Goal: Task Accomplishment & Management: Use online tool/utility

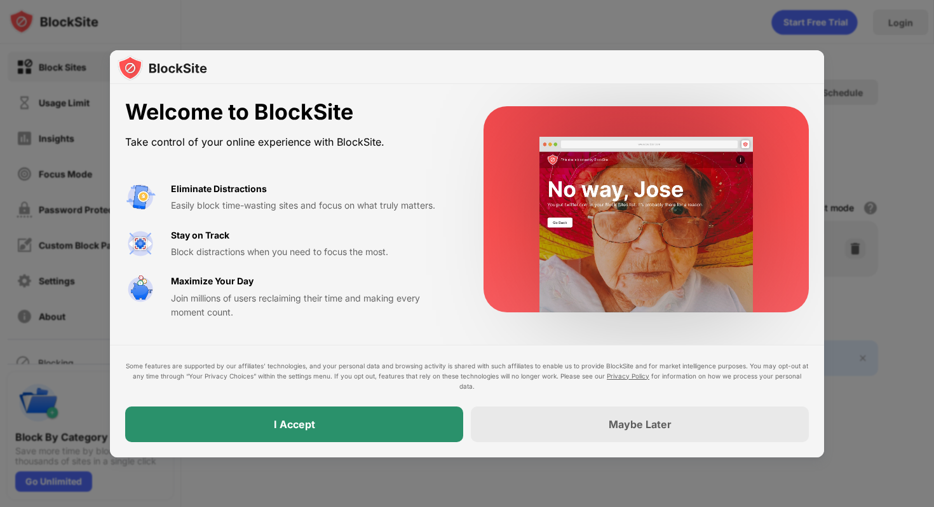
click at [320, 426] on div "I Accept" at bounding box center [294, 424] width 338 height 36
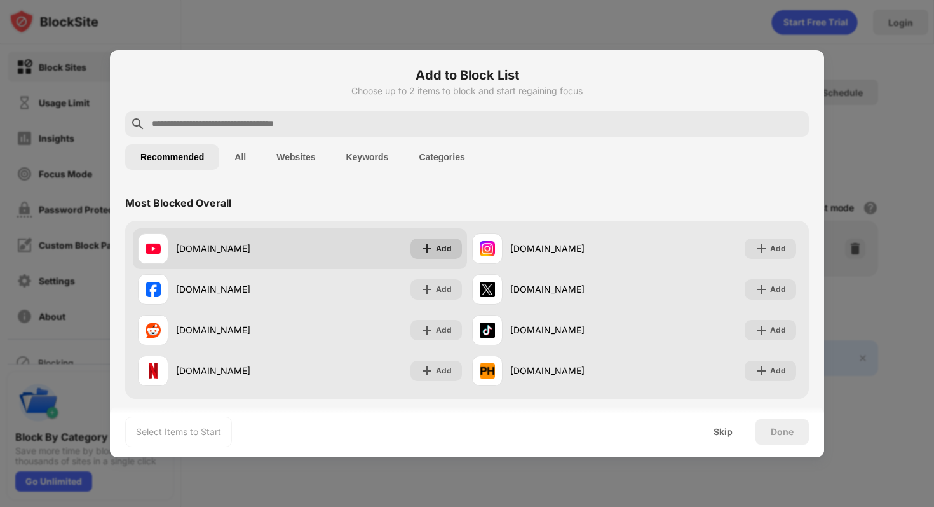
click at [437, 249] on div "Add" at bounding box center [444, 248] width 16 height 13
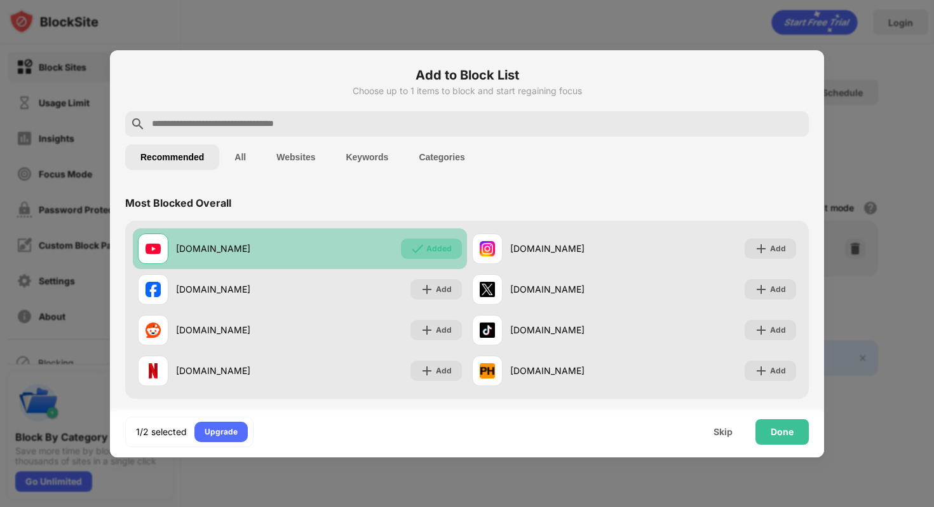
click at [433, 250] on div "Added" at bounding box center [439, 248] width 25 height 13
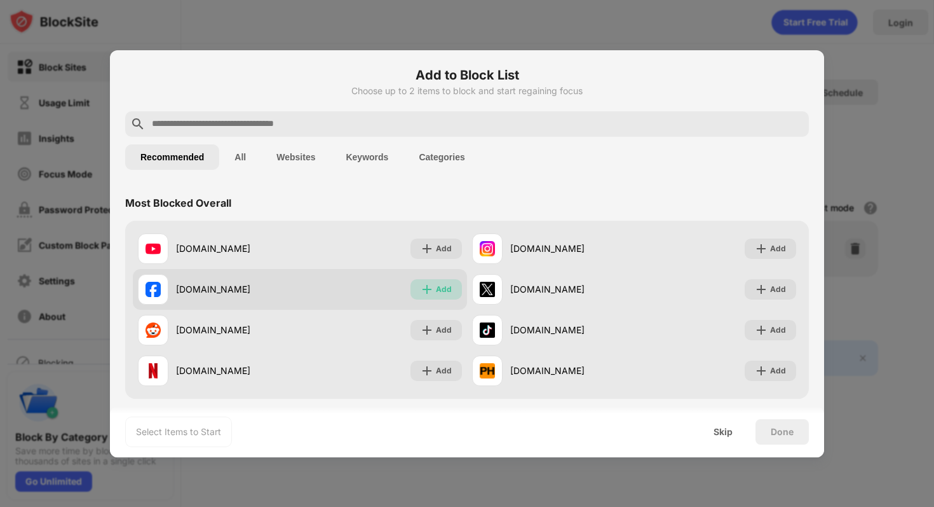
click at [434, 279] on div "Add" at bounding box center [436, 289] width 51 height 20
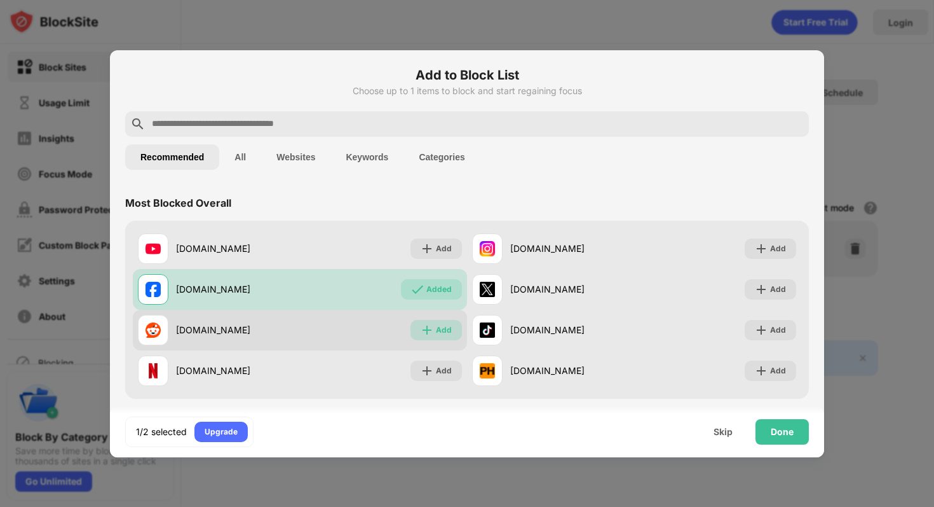
click at [432, 329] on img at bounding box center [427, 330] width 13 height 13
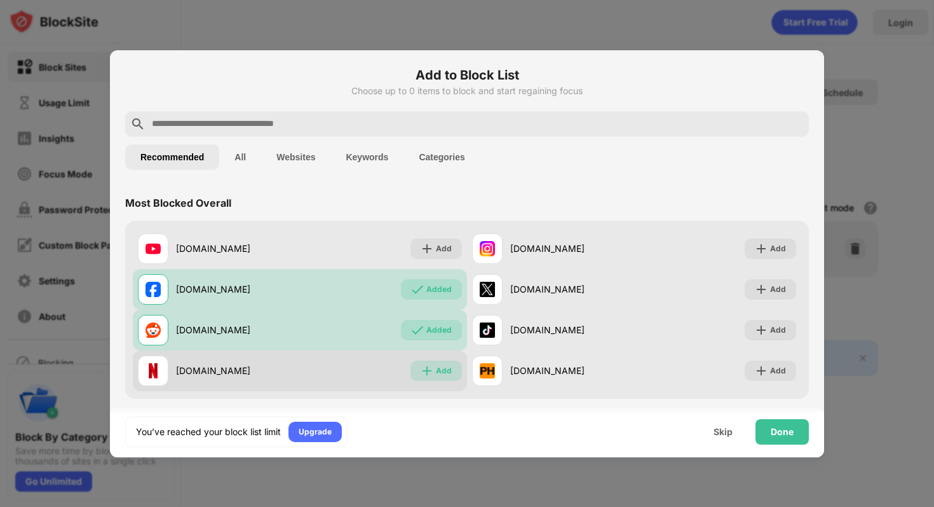
click at [434, 367] on div "Add" at bounding box center [436, 370] width 51 height 20
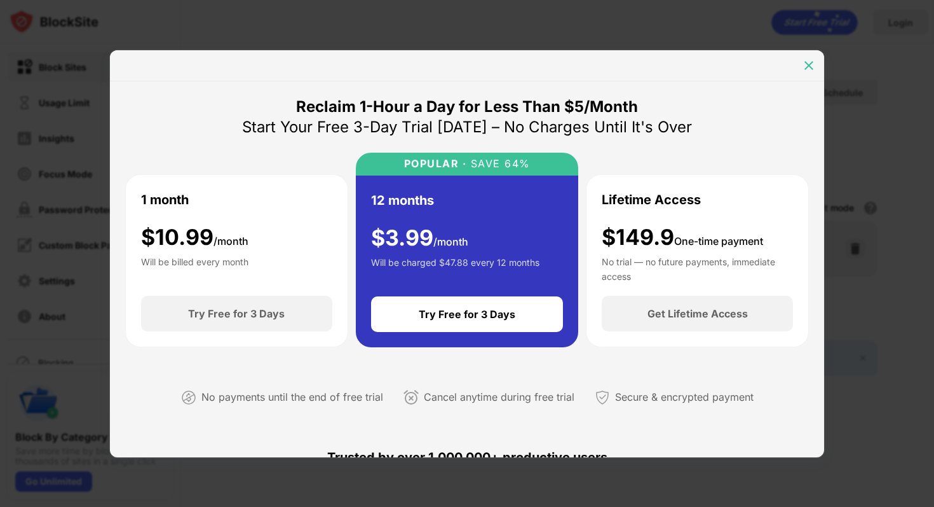
click at [814, 72] on div at bounding box center [809, 65] width 20 height 20
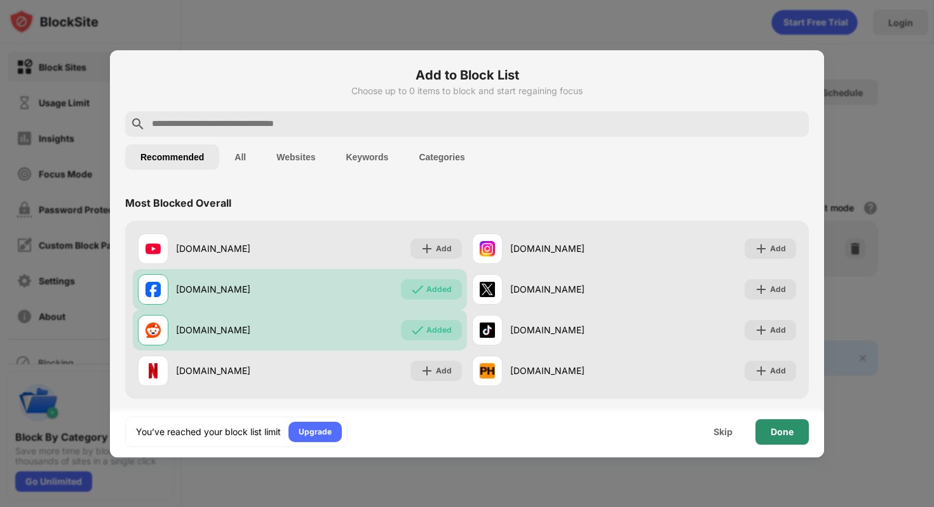
click at [785, 434] on div "Done" at bounding box center [782, 432] width 23 height 10
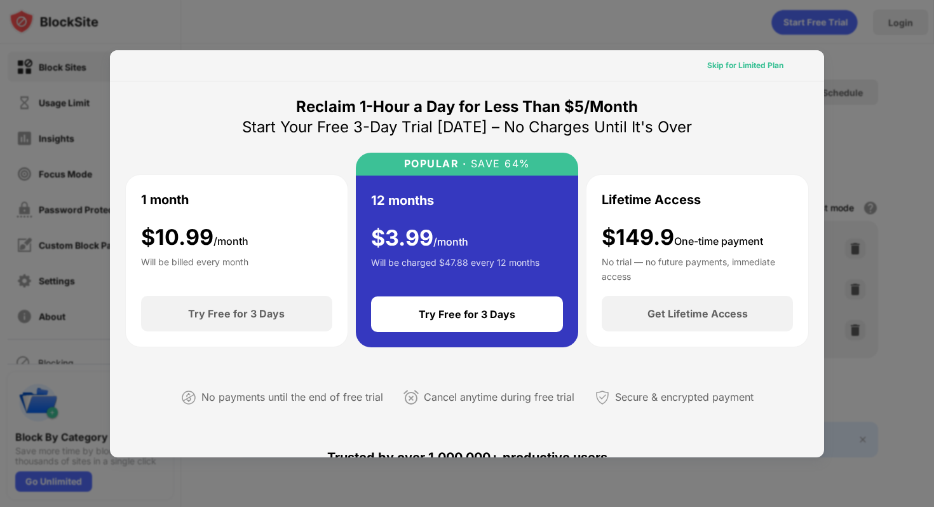
click at [738, 64] on div "Skip for Limited Plan" at bounding box center [745, 65] width 76 height 13
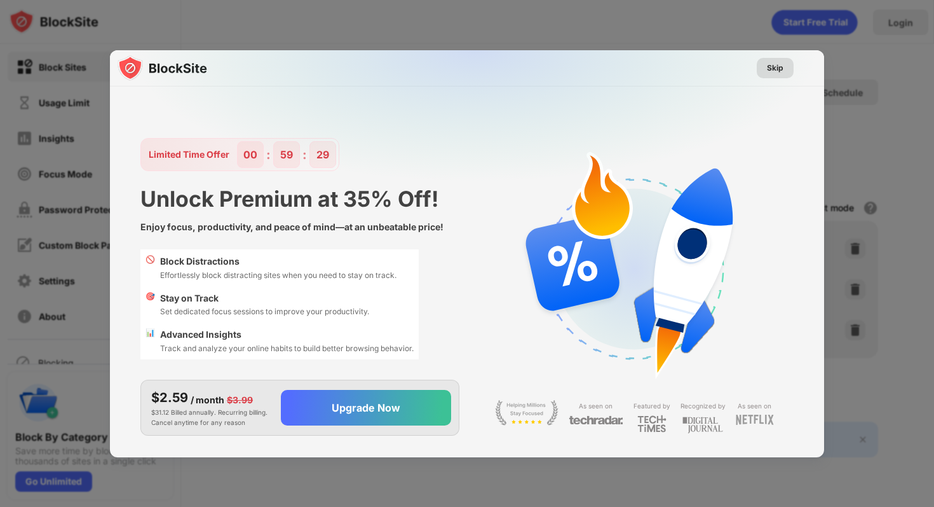
click at [782, 62] on div "Skip" at bounding box center [775, 68] width 17 height 13
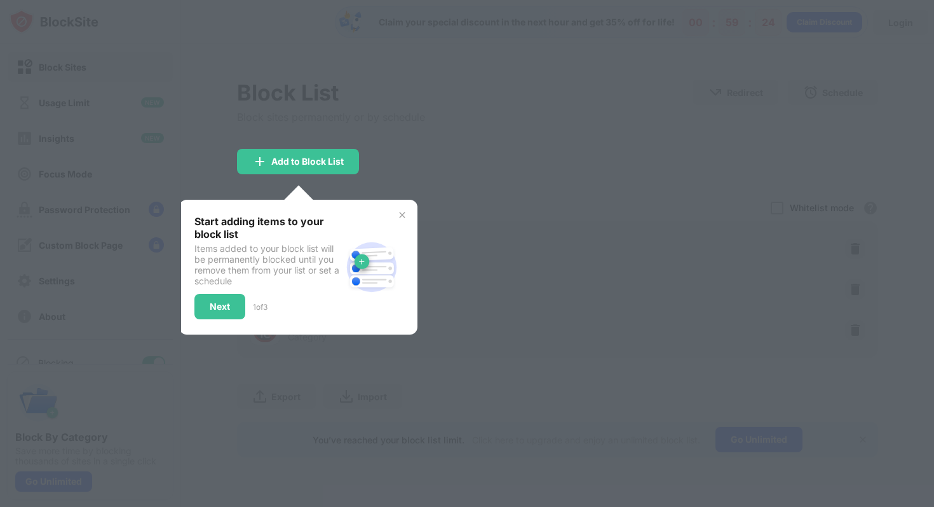
click at [400, 215] on img at bounding box center [402, 215] width 10 height 10
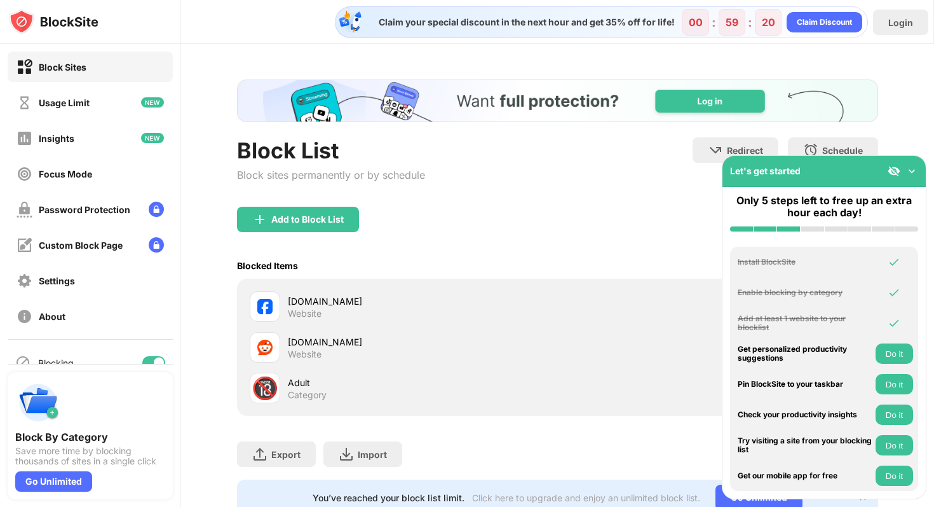
click at [916, 168] on img at bounding box center [912, 171] width 13 height 13
